Goal: Task Accomplishment & Management: Use online tool/utility

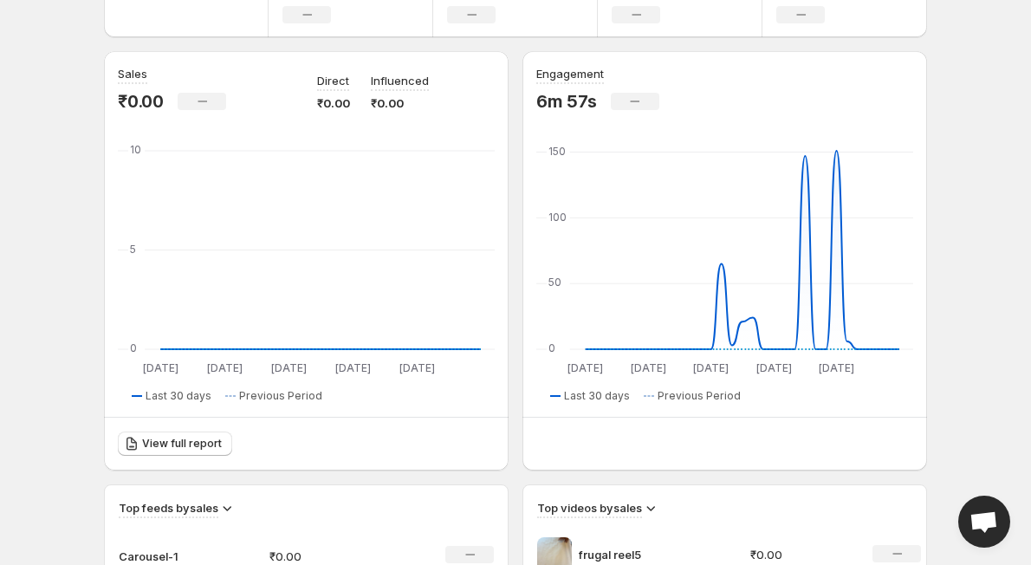
scroll to position [157, 0]
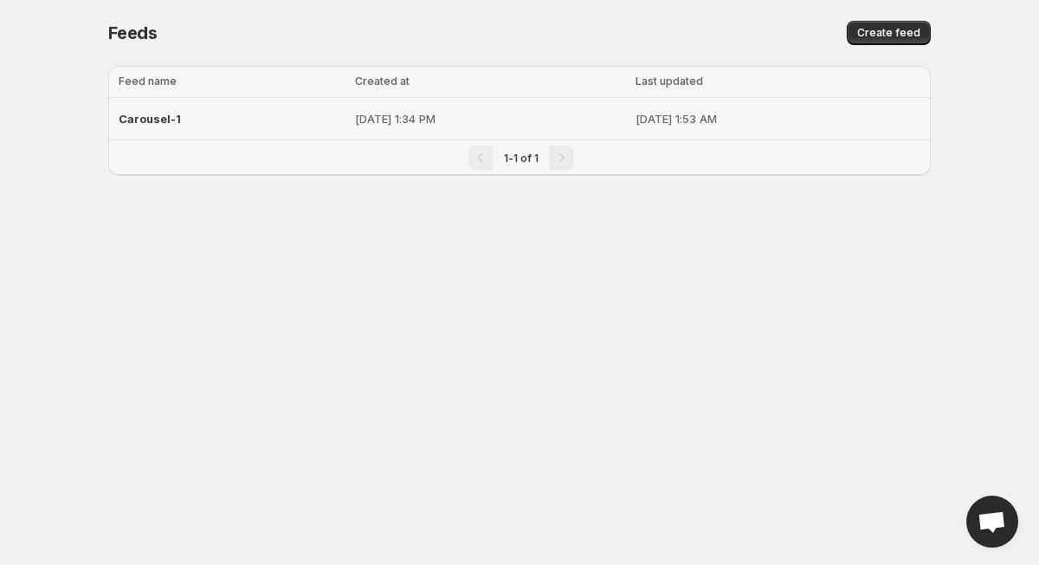
click at [172, 111] on div "Carousel-1" at bounding box center [232, 118] width 226 height 31
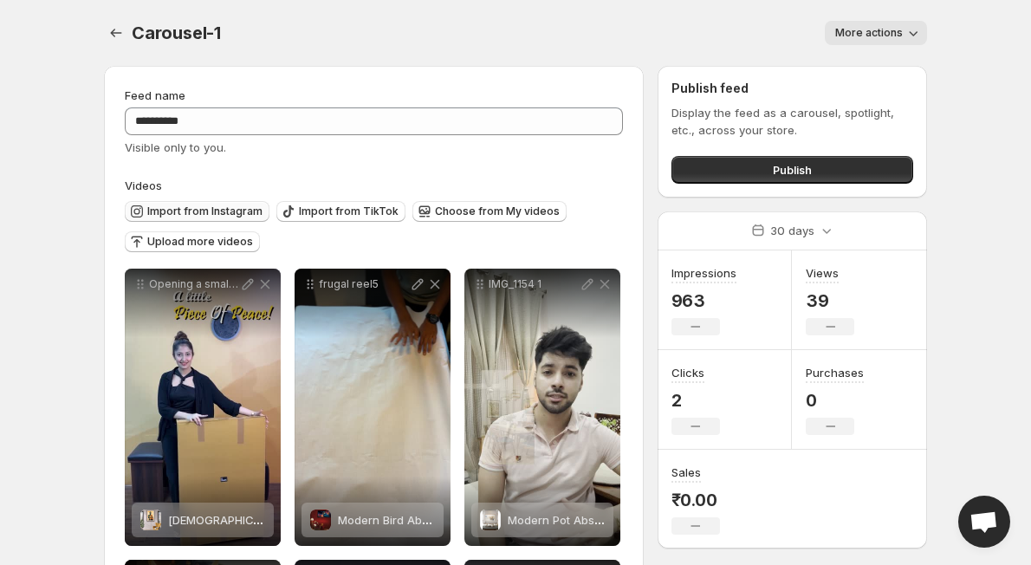
click at [236, 217] on span "Import from Instagram" at bounding box center [204, 211] width 115 height 14
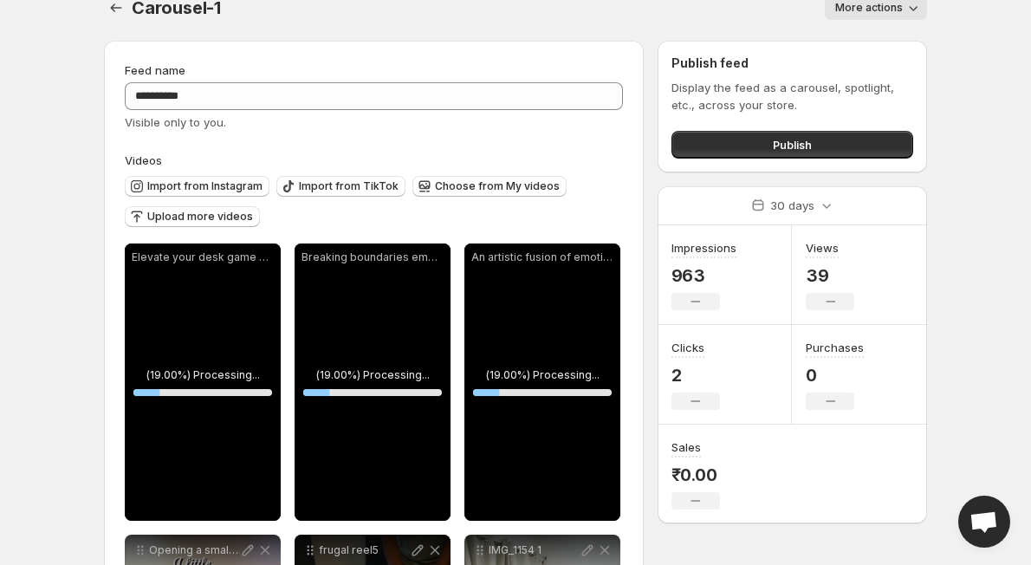
scroll to position [124, 0]
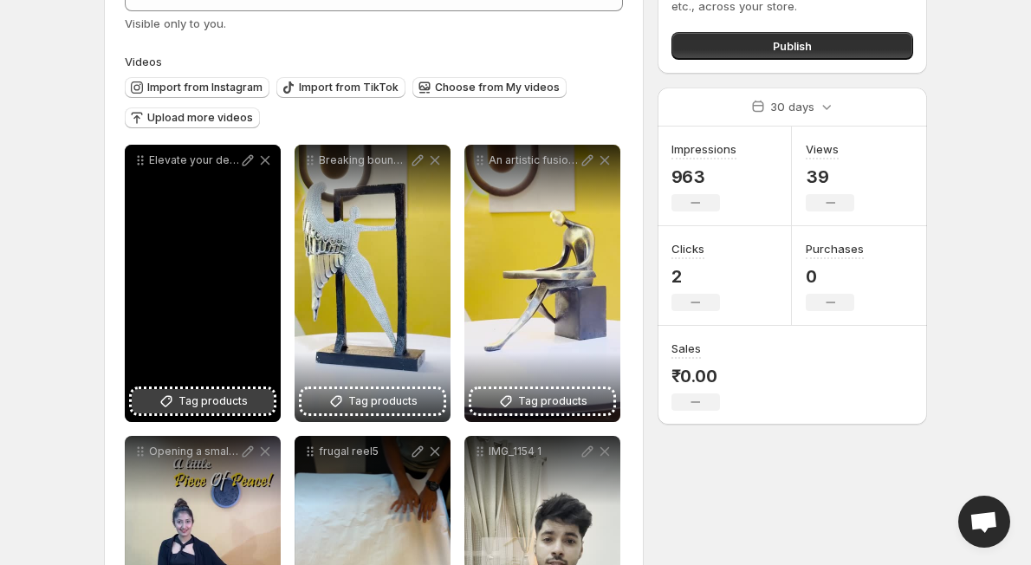
click at [214, 410] on span "Tag products" at bounding box center [212, 400] width 69 height 17
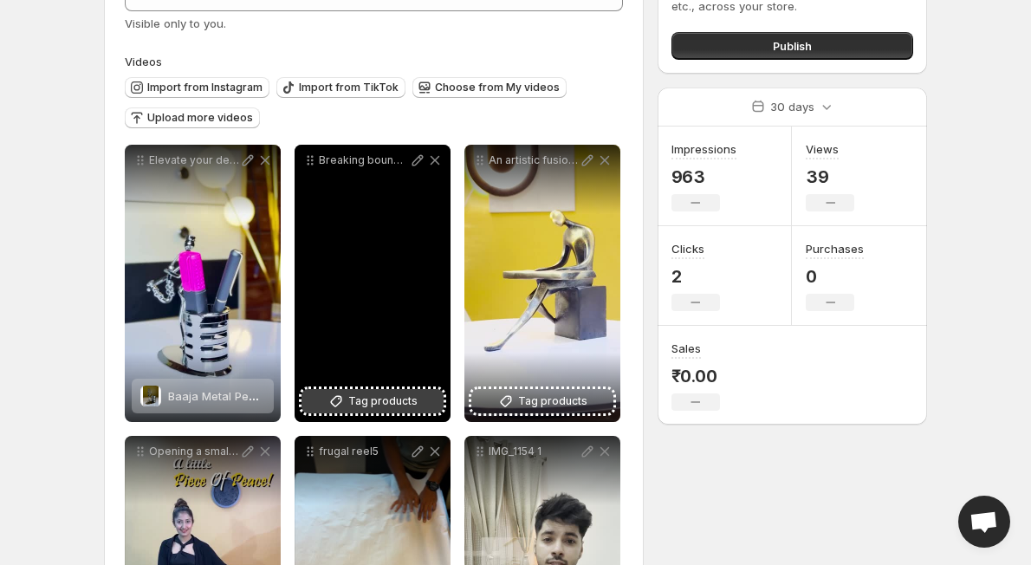
click at [396, 391] on button "Tag products" at bounding box center [372, 401] width 142 height 24
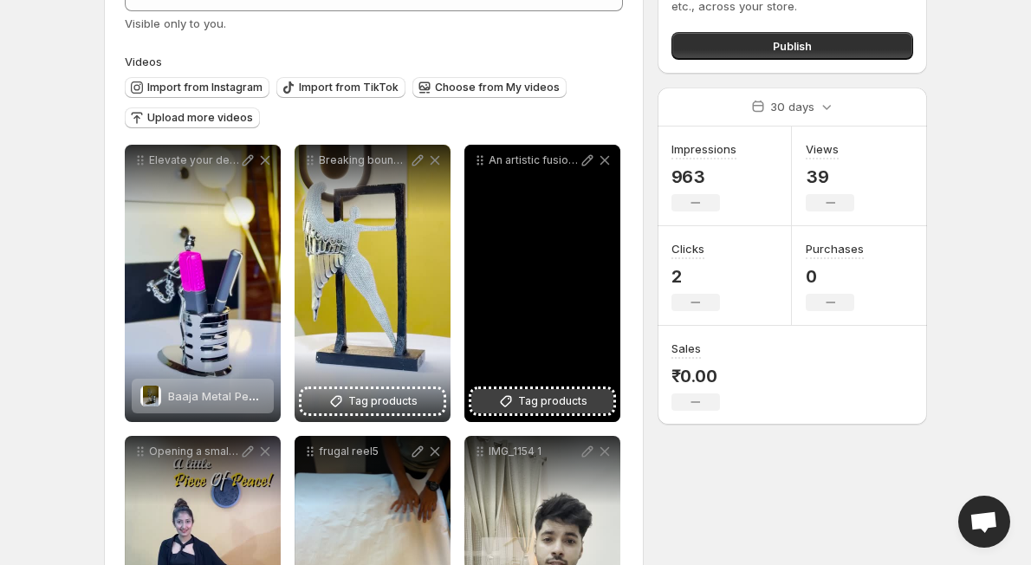
click at [534, 401] on span "Tag products" at bounding box center [552, 400] width 69 height 17
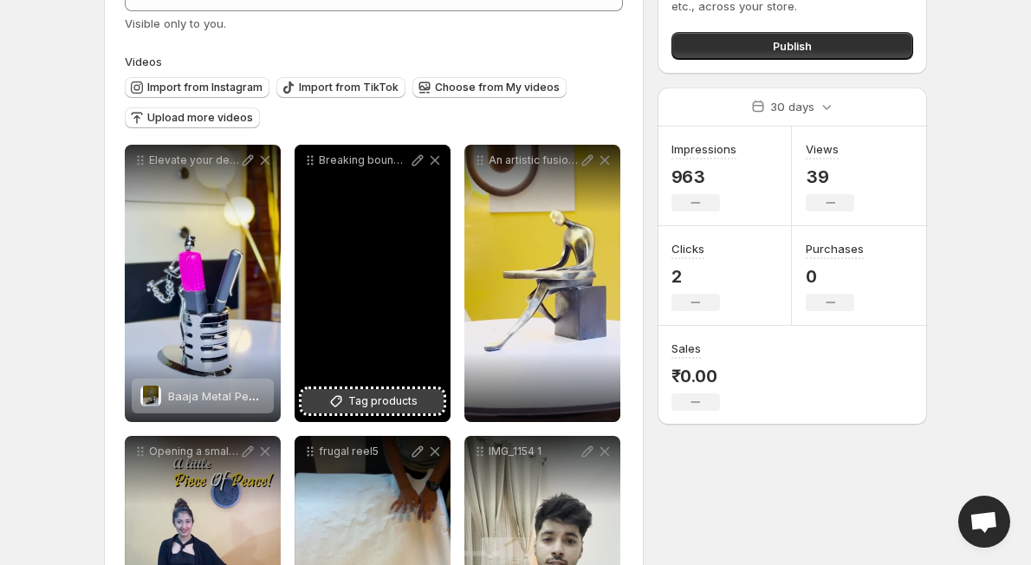
click at [415, 408] on span "Tag products" at bounding box center [382, 400] width 69 height 17
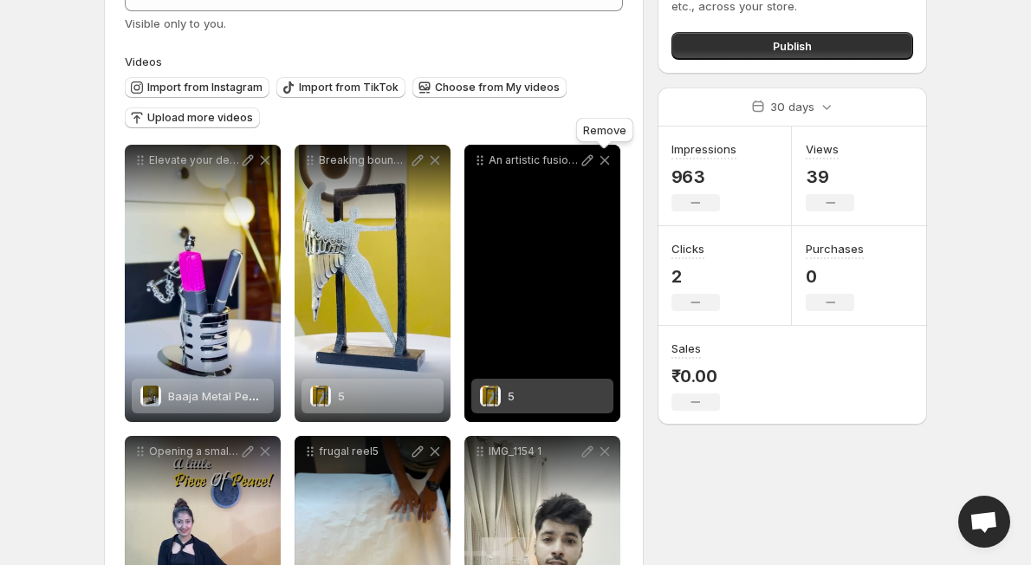
click at [605, 159] on icon at bounding box center [605, 161] width 10 height 10
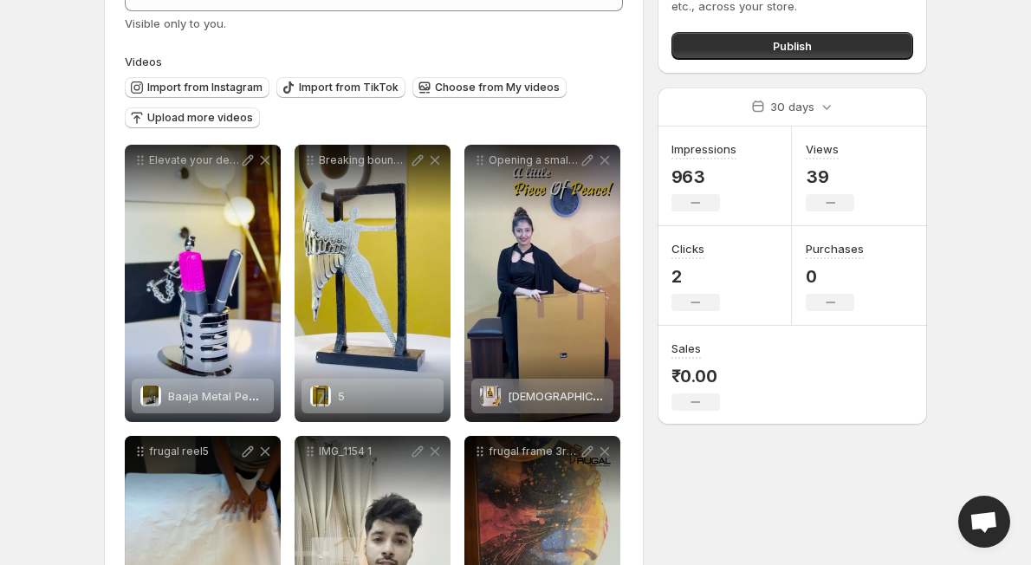
scroll to position [0, 0]
